Goal: Transaction & Acquisition: Purchase product/service

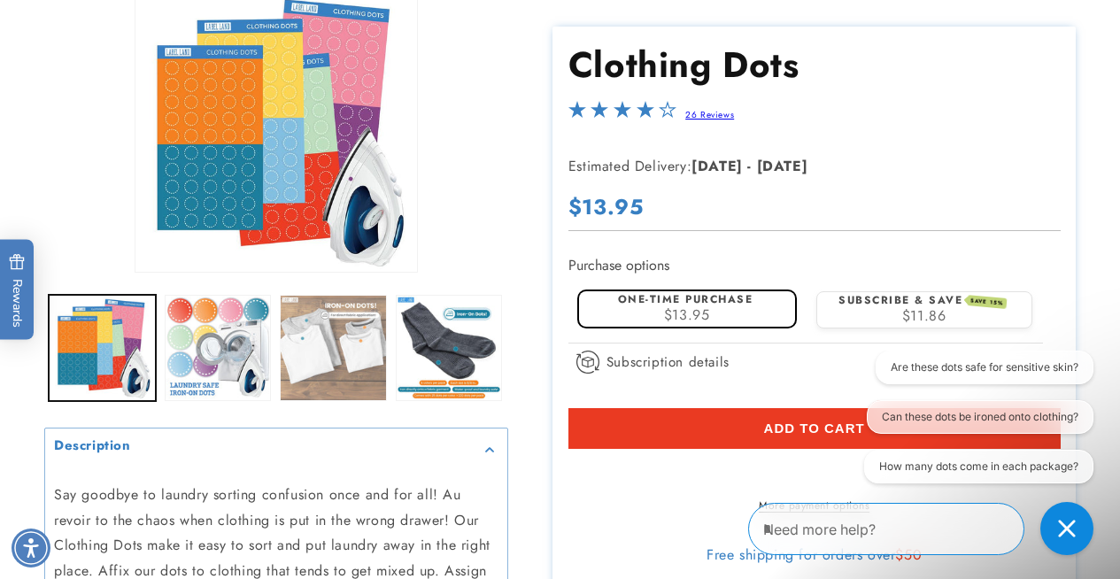
click at [346, 347] on button "Load image 3 in gallery view" at bounding box center [333, 348] width 107 height 107
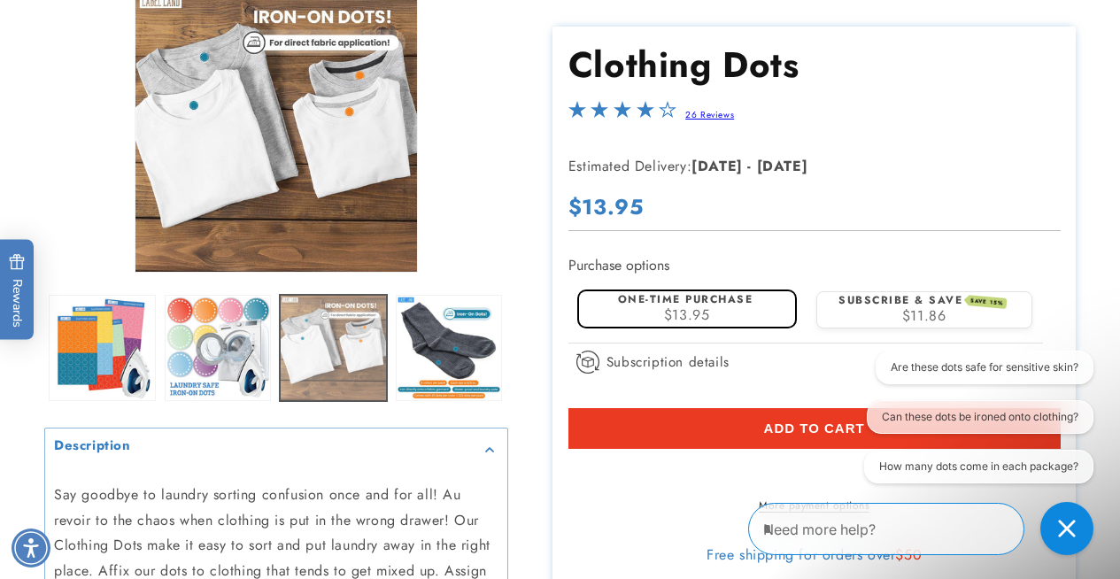
scroll to position [226, 0]
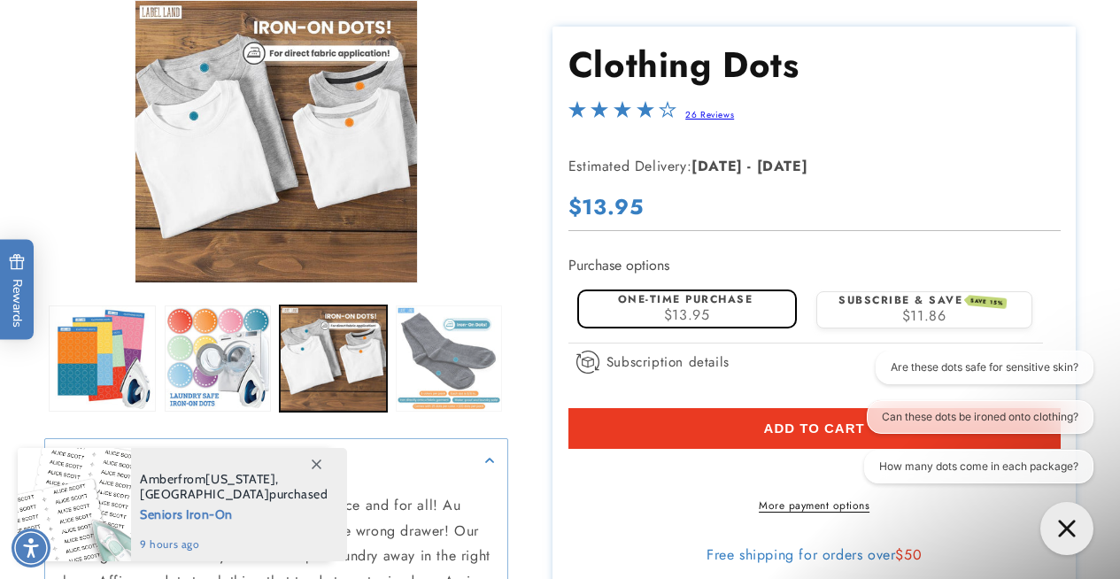
click at [396, 362] on button "Load image 4 in gallery view" at bounding box center [449, 358] width 107 height 107
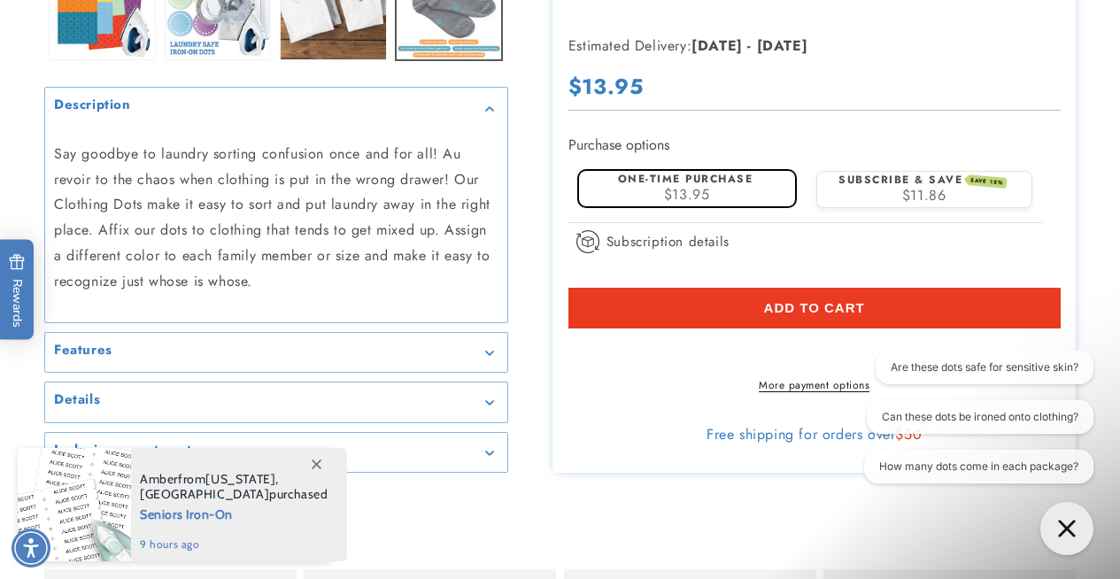
scroll to position [579, 0]
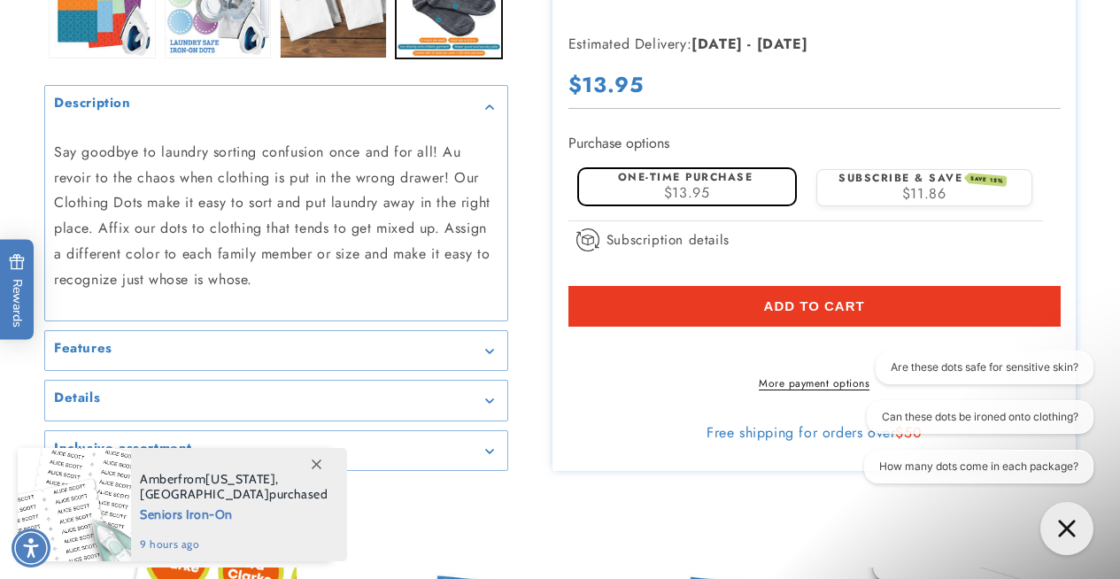
click at [468, 383] on summary "Details" at bounding box center [276, 401] width 462 height 40
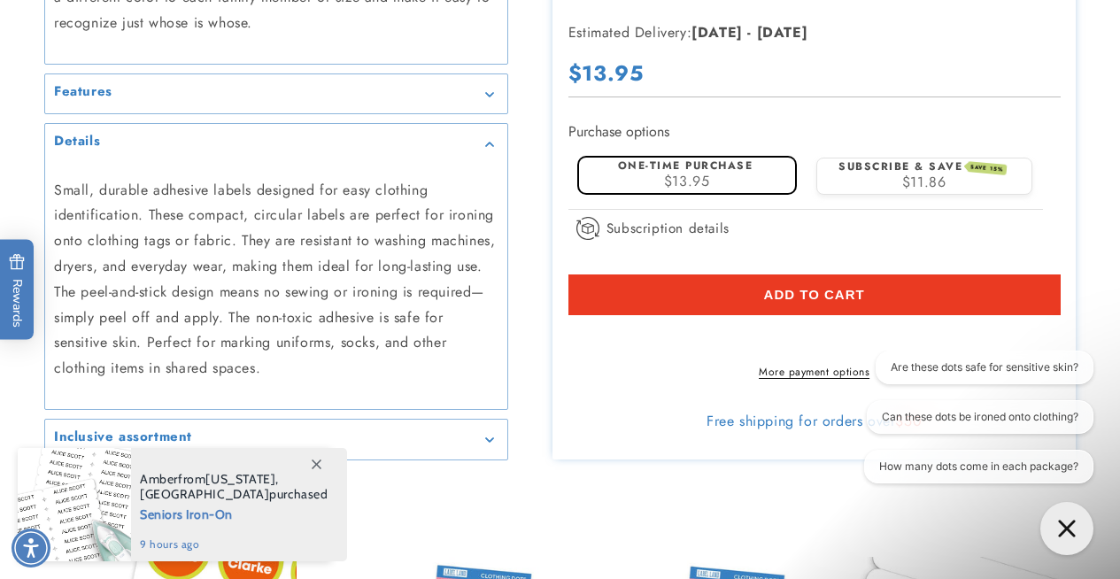
scroll to position [838, 0]
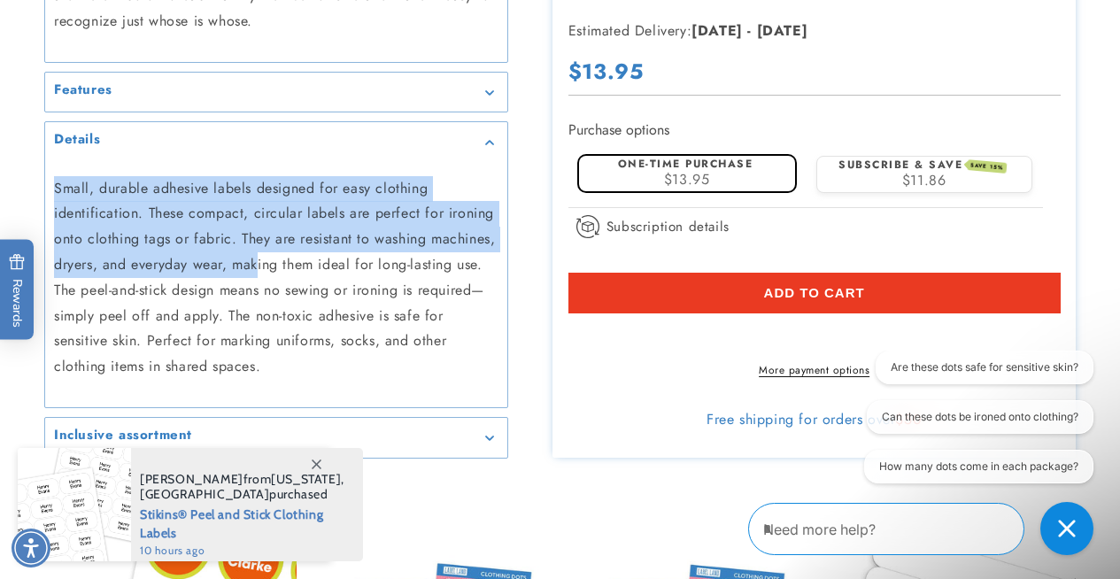
drag, startPoint x: 228, startPoint y: 169, endPoint x: 259, endPoint y: 267, distance: 102.5
click at [259, 267] on div "Small, durable adhesive labels designed for easy clothing identification. These…" at bounding box center [276, 278] width 462 height 232
click at [259, 267] on p "Small, durable adhesive labels designed for easy clothing identification. These…" at bounding box center [276, 278] width 444 height 204
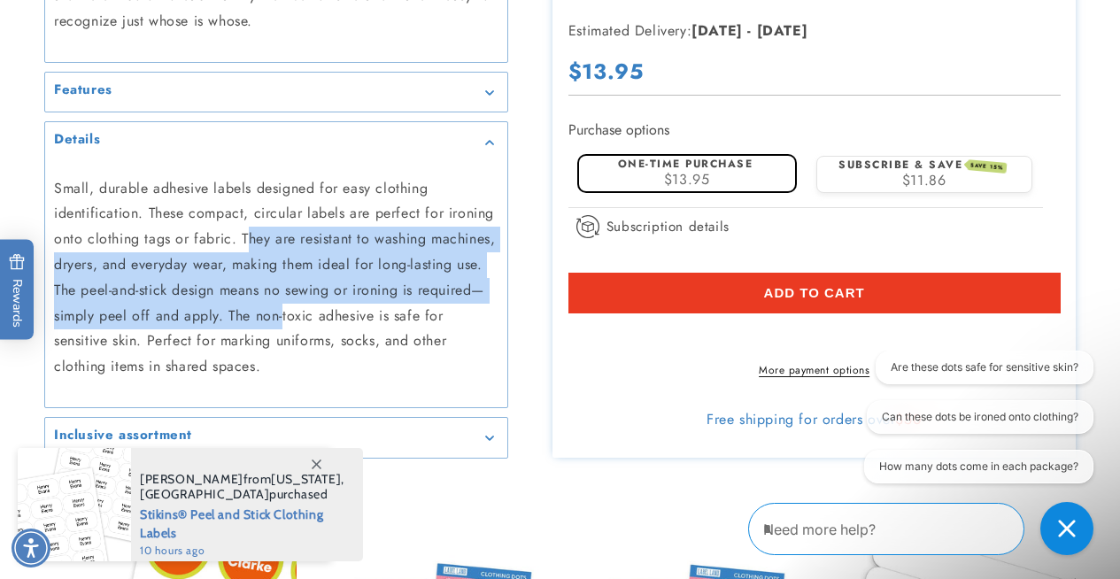
drag, startPoint x: 248, startPoint y: 251, endPoint x: 283, endPoint y: 309, distance: 68.3
click at [283, 308] on p "Small, durable adhesive labels designed for easy clothing identification. These…" at bounding box center [276, 278] width 444 height 204
click at [283, 309] on p "Small, durable adhesive labels designed for easy clothing identification. These…" at bounding box center [276, 278] width 444 height 204
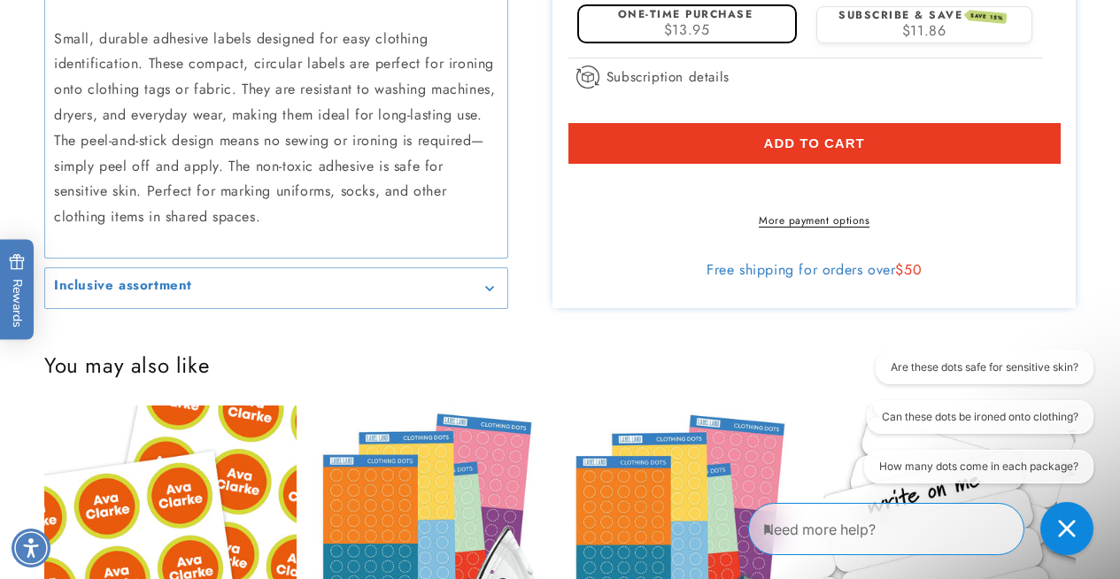
scroll to position [989, 0]
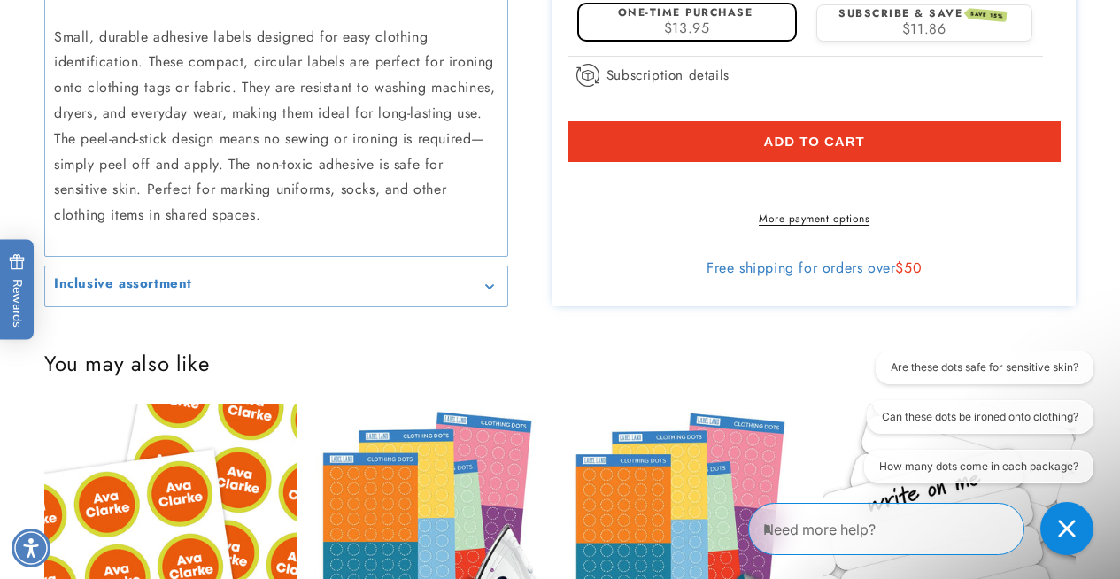
click at [287, 284] on div "Inclusive assortment" at bounding box center [276, 286] width 444 height 13
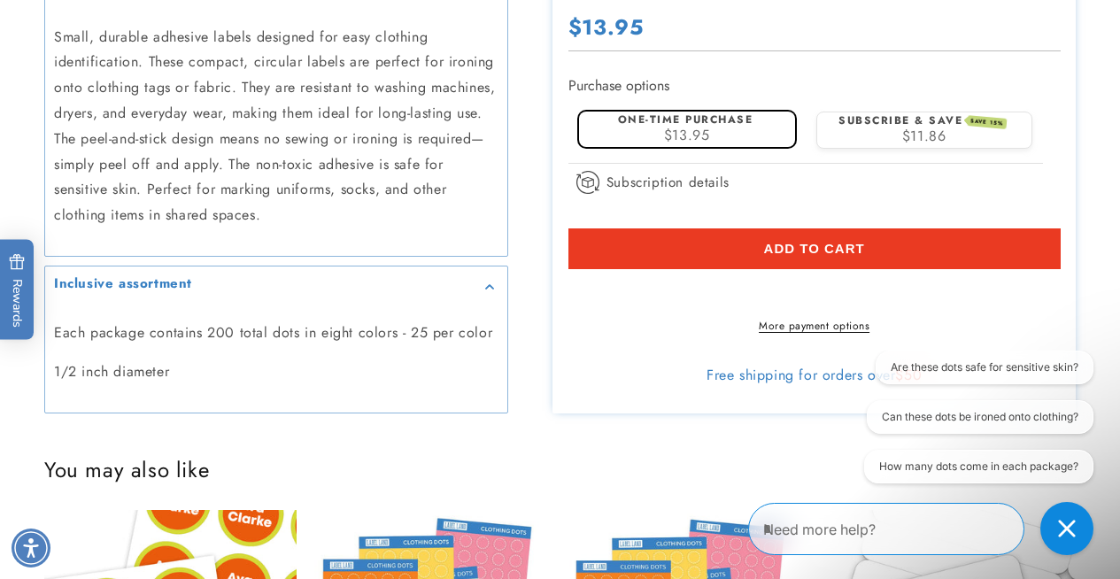
click at [287, 284] on div "Inclusive assortment" at bounding box center [276, 286] width 444 height 13
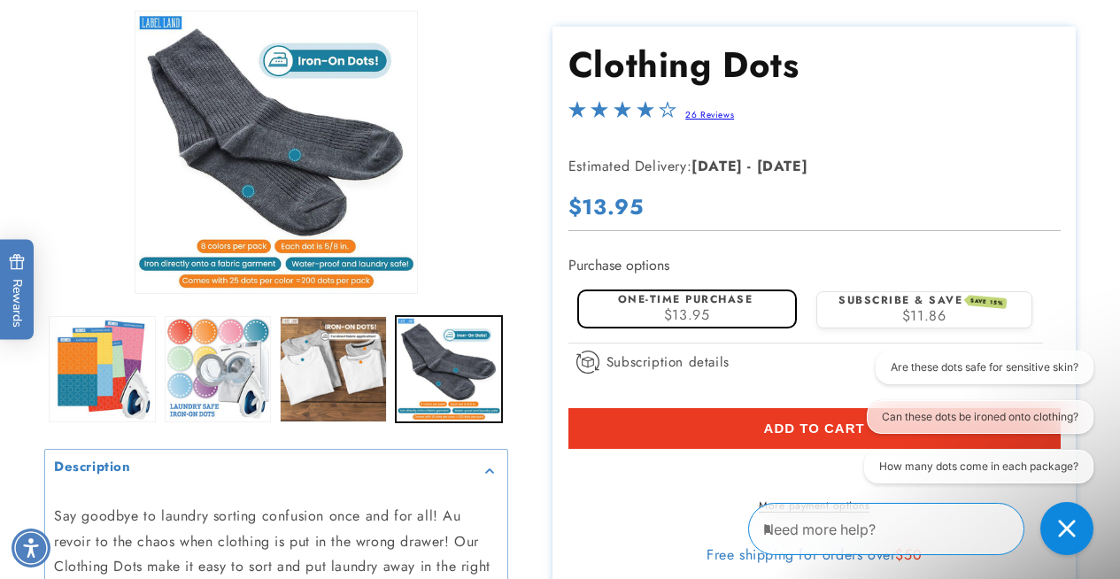
scroll to position [0, 0]
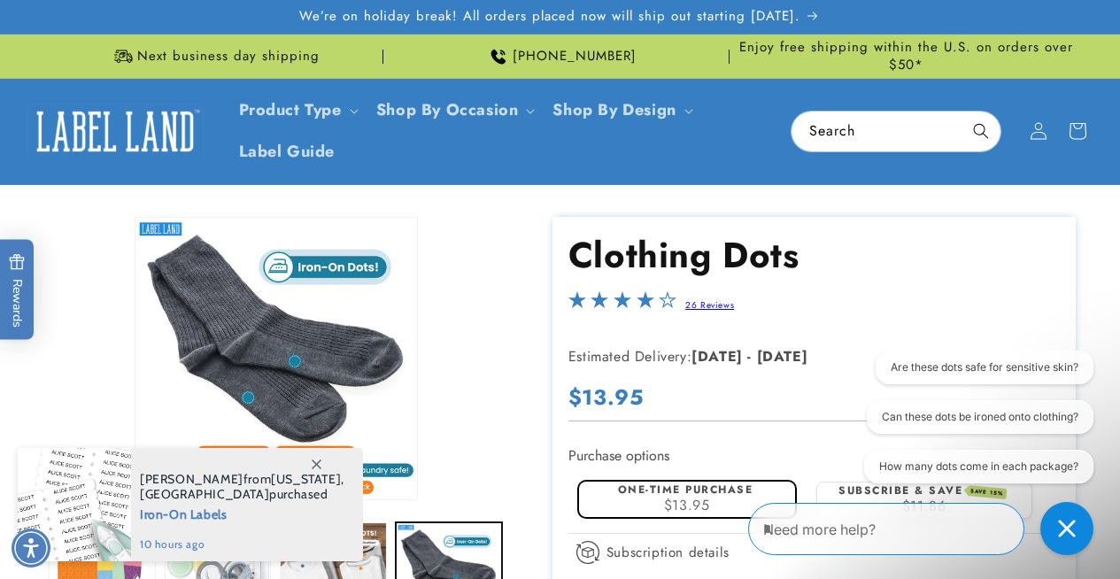
click at [713, 308] on link "26 Reviews" at bounding box center [709, 304] width 49 height 13
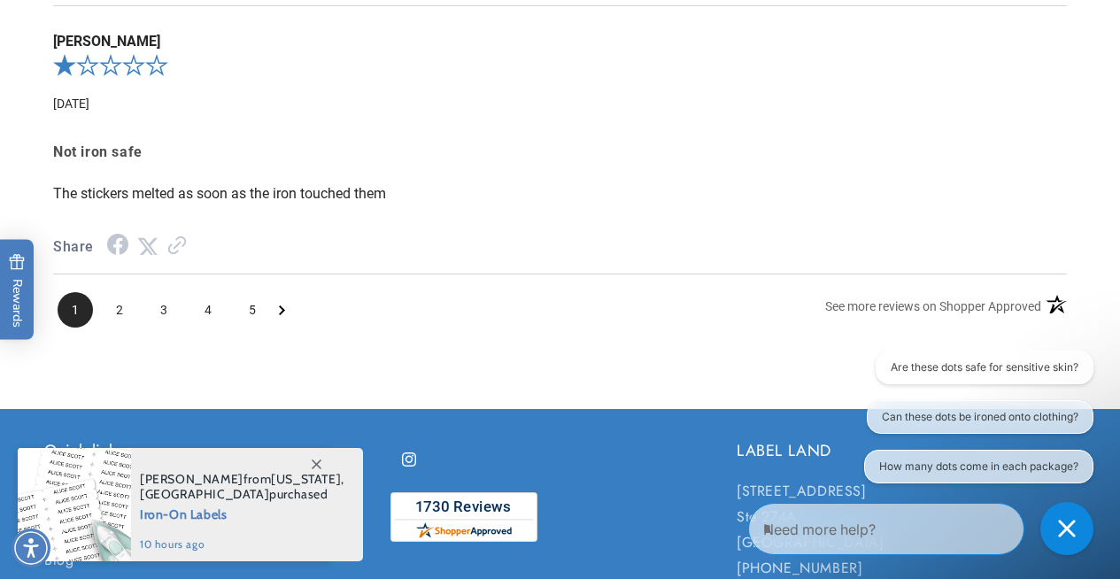
scroll to position [2639, 0]
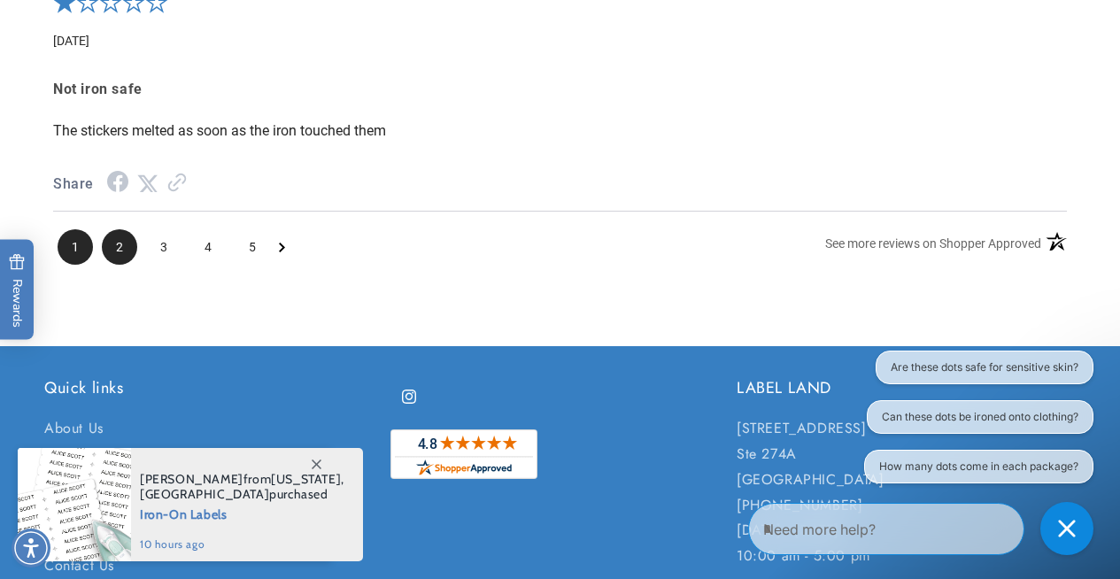
click at [132, 254] on span "2" at bounding box center [119, 246] width 35 height 35
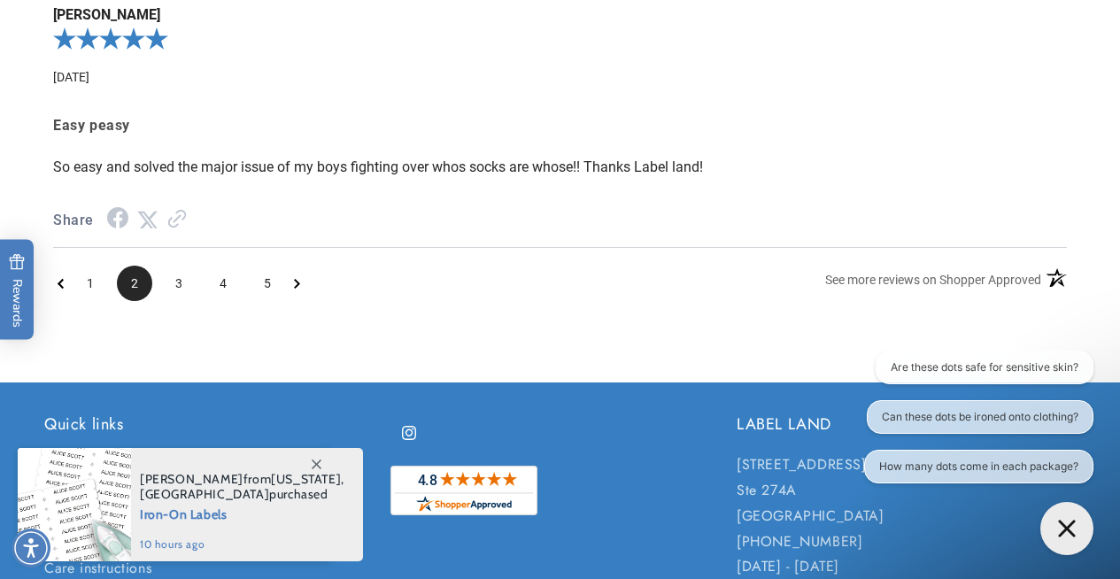
scroll to position [2606, 0]
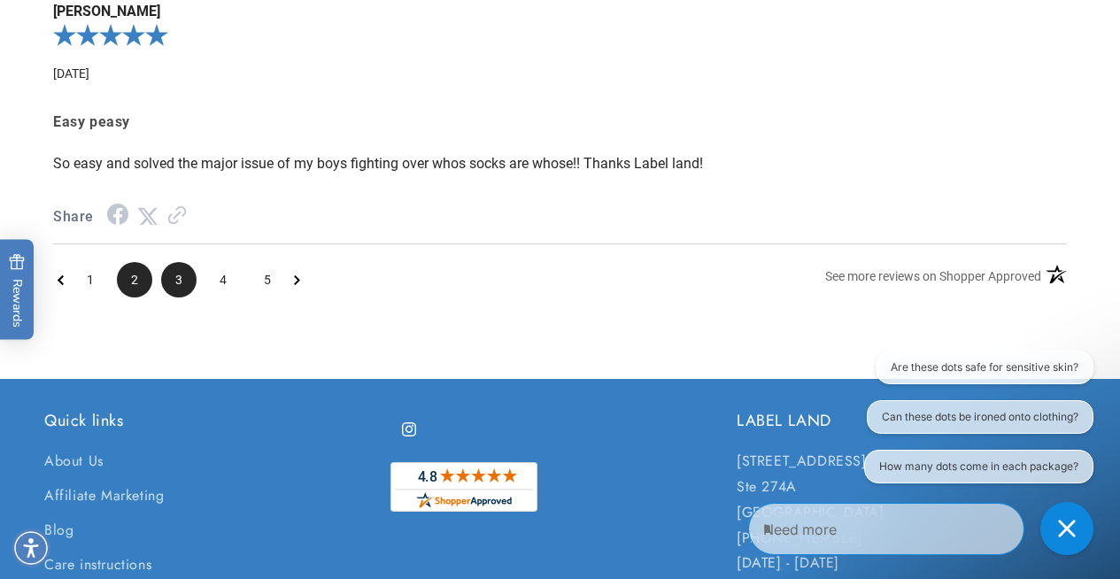
click at [164, 280] on span "3" at bounding box center [178, 279] width 35 height 35
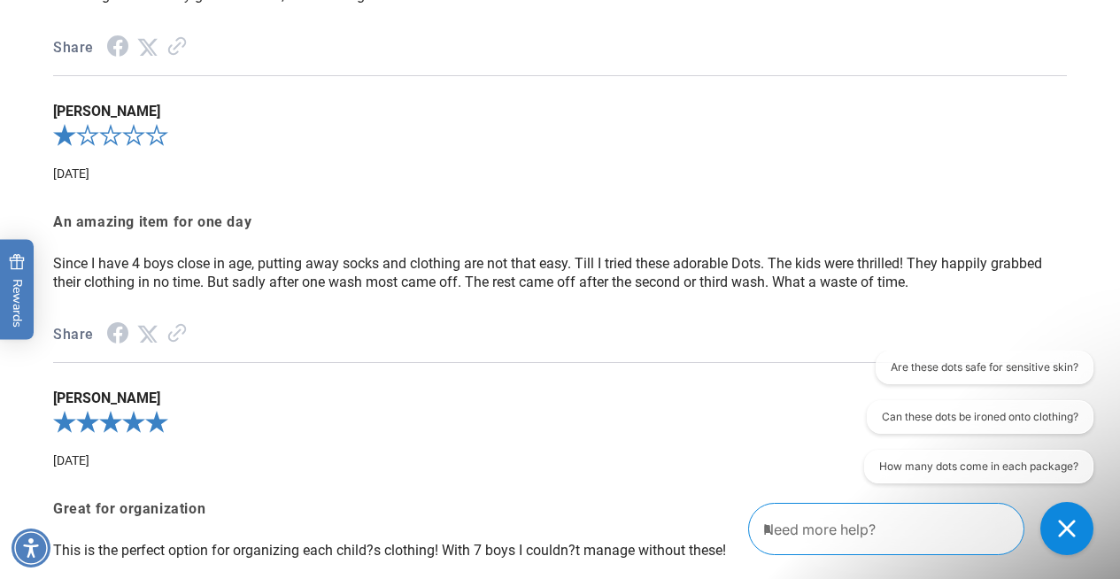
scroll to position [2220, 0]
click at [486, 283] on p "Since I have 4 boys close in age, putting away socks and clothing are not that …" at bounding box center [560, 271] width 1014 height 37
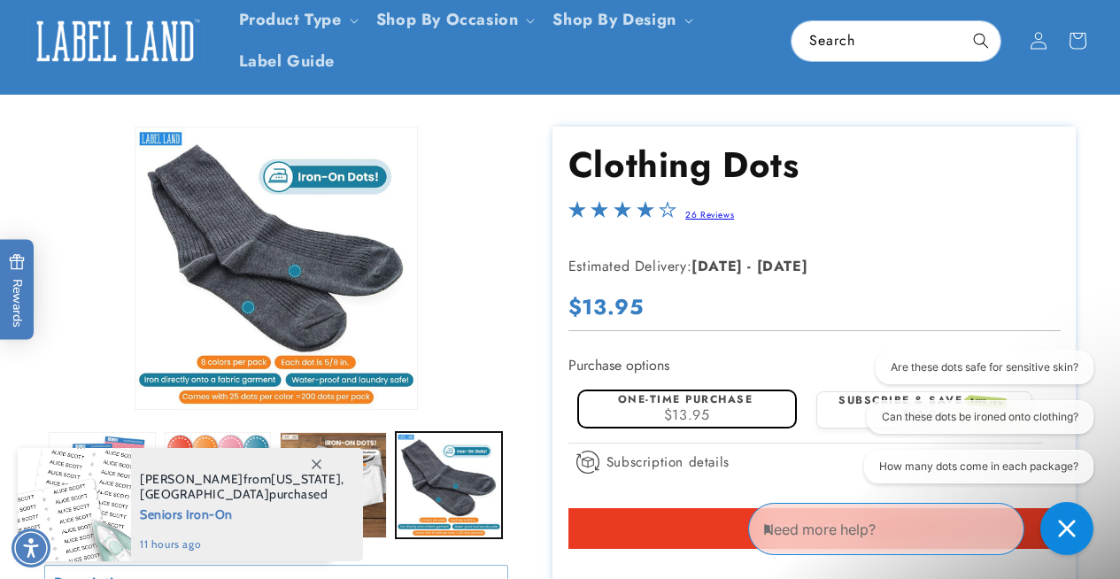
scroll to position [0, 0]
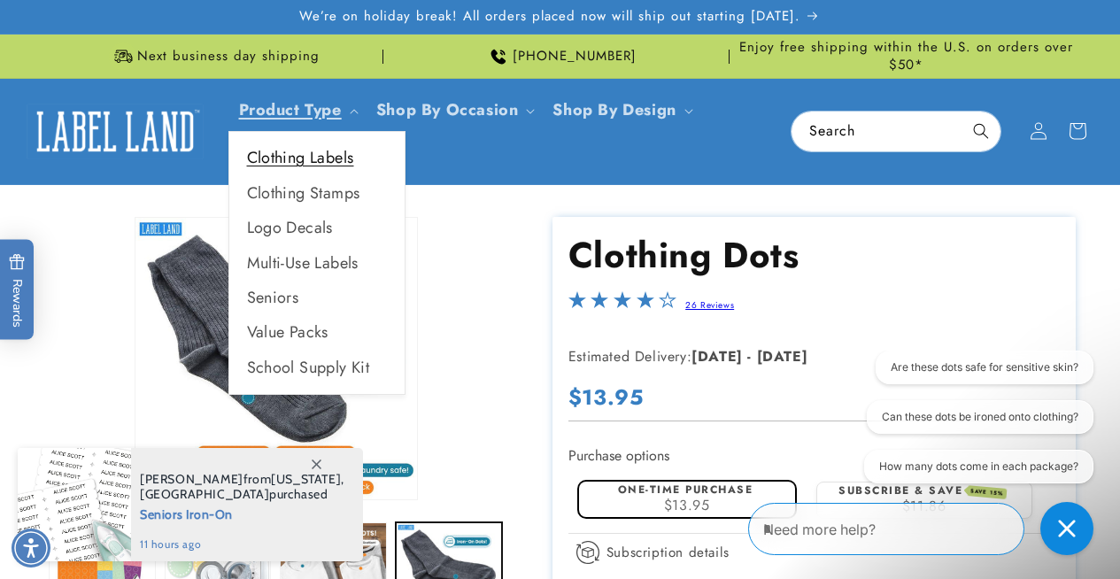
click at [329, 151] on link "Clothing Labels" at bounding box center [316, 158] width 175 height 35
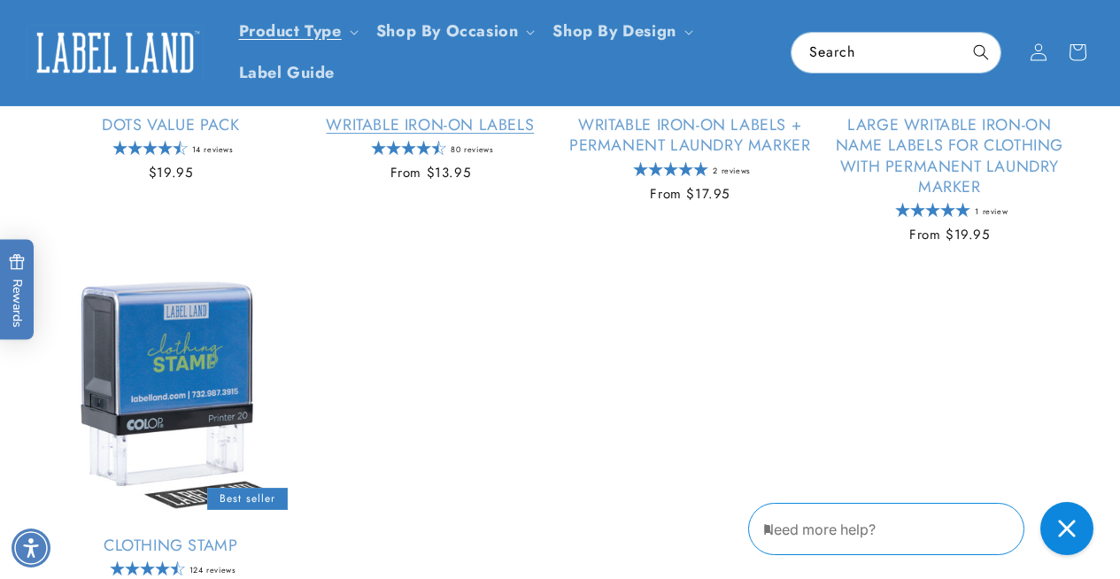
scroll to position [1166, 0]
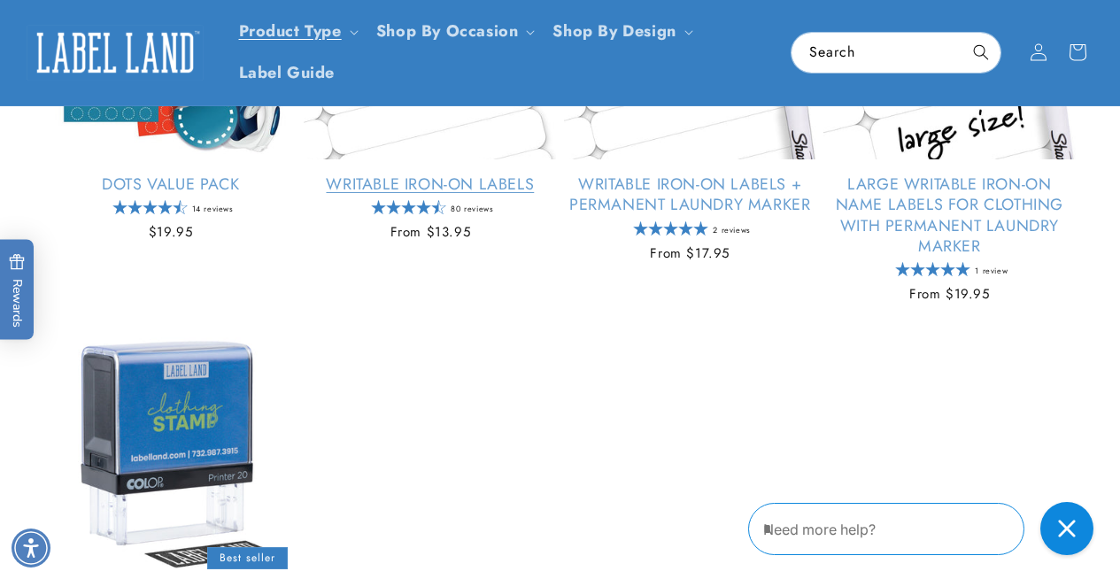
click at [446, 174] on link "Writable Iron-On Labels" at bounding box center [430, 184] width 252 height 20
